Goal: Information Seeking & Learning: Learn about a topic

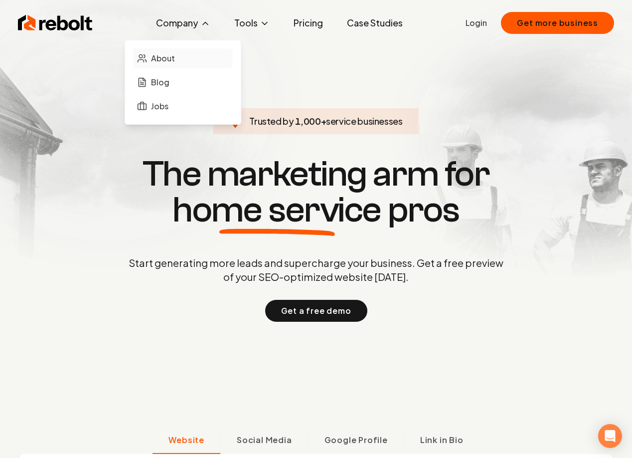
click at [175, 57] on span "About" at bounding box center [163, 58] width 24 height 12
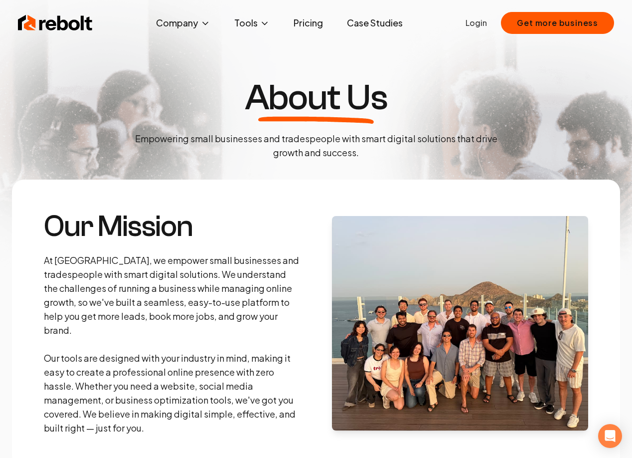
click at [366, 23] on link "Case Studies" at bounding box center [375, 23] width 72 height 20
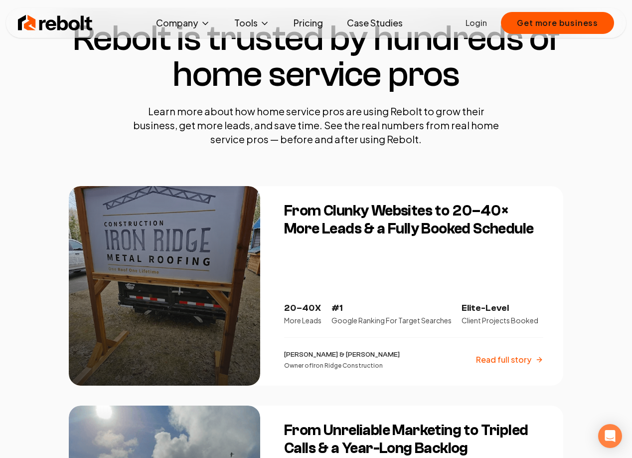
scroll to position [107, 0]
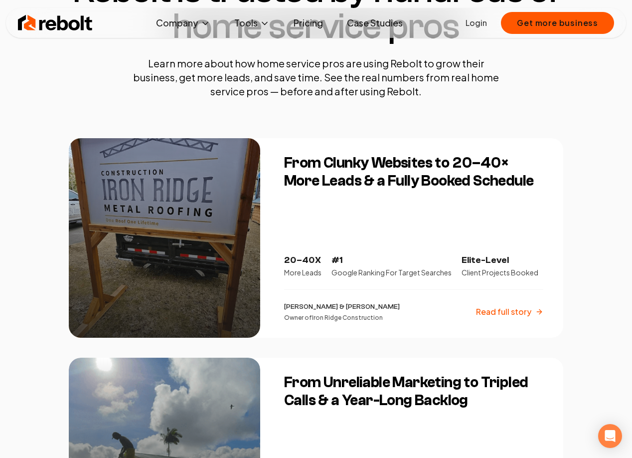
click at [523, 311] on p "Read full story" at bounding box center [503, 312] width 55 height 12
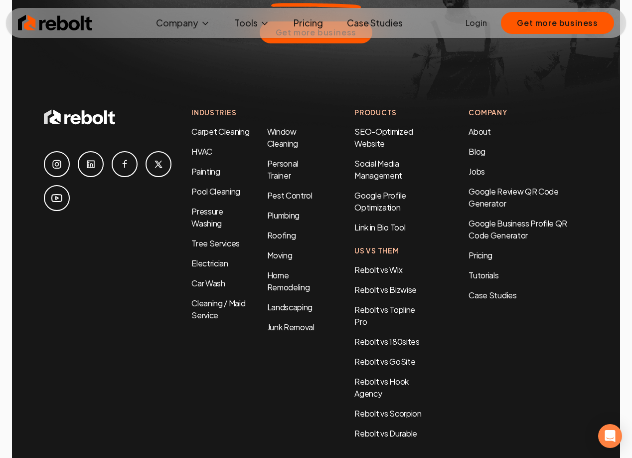
scroll to position [2863, 0]
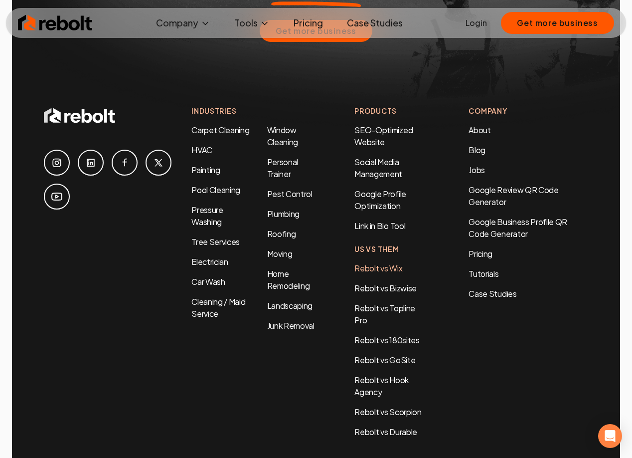
click at [366, 263] on link "Rebolt vs Wix" at bounding box center [379, 268] width 48 height 10
